Goal: Task Accomplishment & Management: Complete application form

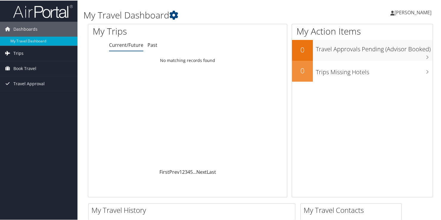
click at [17, 52] on span "Trips" at bounding box center [18, 52] width 10 height 15
click at [24, 95] on span "Book Travel" at bounding box center [24, 94] width 23 height 15
click at [23, 92] on span "Book Travel" at bounding box center [24, 94] width 23 height 15
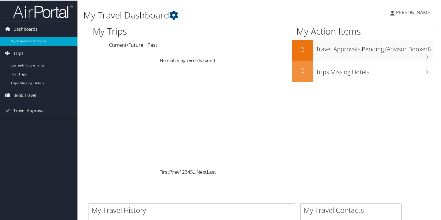
click at [27, 28] on span "Dashboards" at bounding box center [25, 28] width 24 height 15
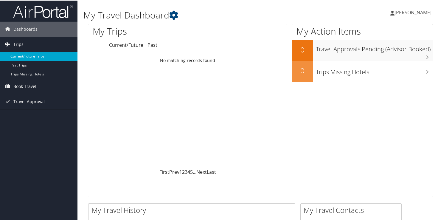
click at [17, 53] on link "Current/Future Trips" at bounding box center [39, 55] width 78 height 9
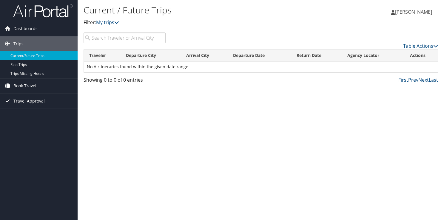
click at [25, 85] on span "Book Travel" at bounding box center [24, 85] width 23 height 15
click at [19, 121] on span "Travel Approval" at bounding box center [28, 118] width 31 height 15
click at [19, 86] on span "Book Travel" at bounding box center [24, 85] width 23 height 15
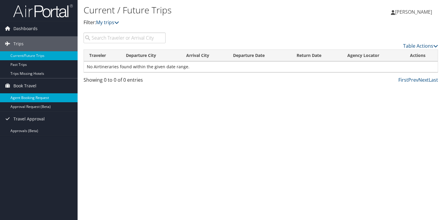
click at [21, 97] on link "Agent Booking Request" at bounding box center [39, 97] width 78 height 9
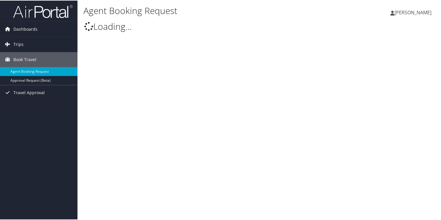
select select "info@motorcitytravel.com"
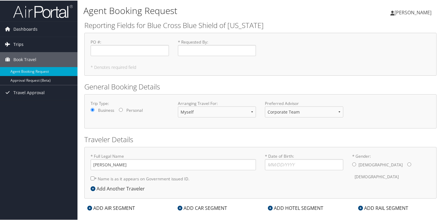
click at [19, 45] on span "Trips" at bounding box center [18, 43] width 10 height 15
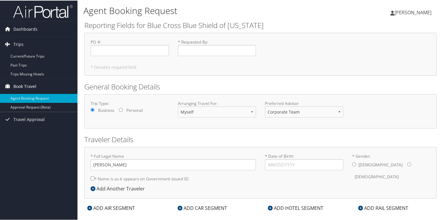
click at [18, 82] on span "Book Travel" at bounding box center [24, 85] width 23 height 15
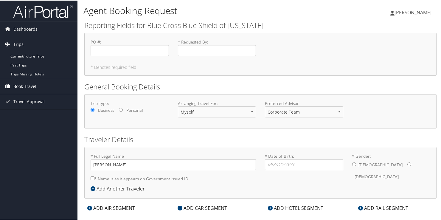
click at [18, 82] on span "Book Travel" at bounding box center [24, 85] width 23 height 15
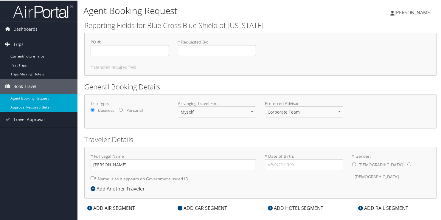
click at [18, 106] on link "Approval Request (Beta)" at bounding box center [39, 106] width 78 height 9
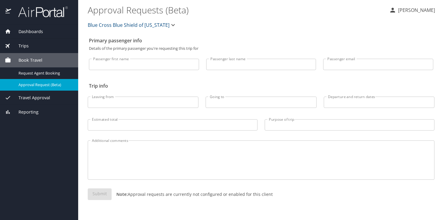
click at [38, 30] on span "Dashboards" at bounding box center [27, 31] width 32 height 7
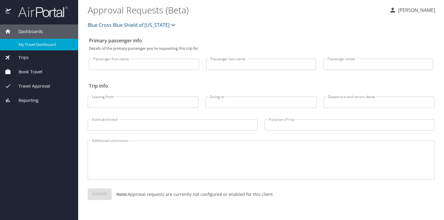
click at [41, 44] on span "My Travel Dashboard" at bounding box center [44, 45] width 52 height 6
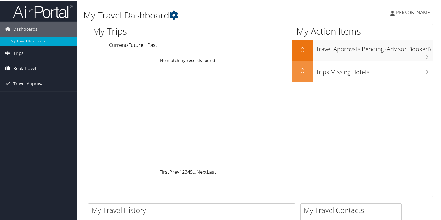
click at [23, 69] on span "Book Travel" at bounding box center [24, 68] width 23 height 15
